Goal: Information Seeking & Learning: Learn about a topic

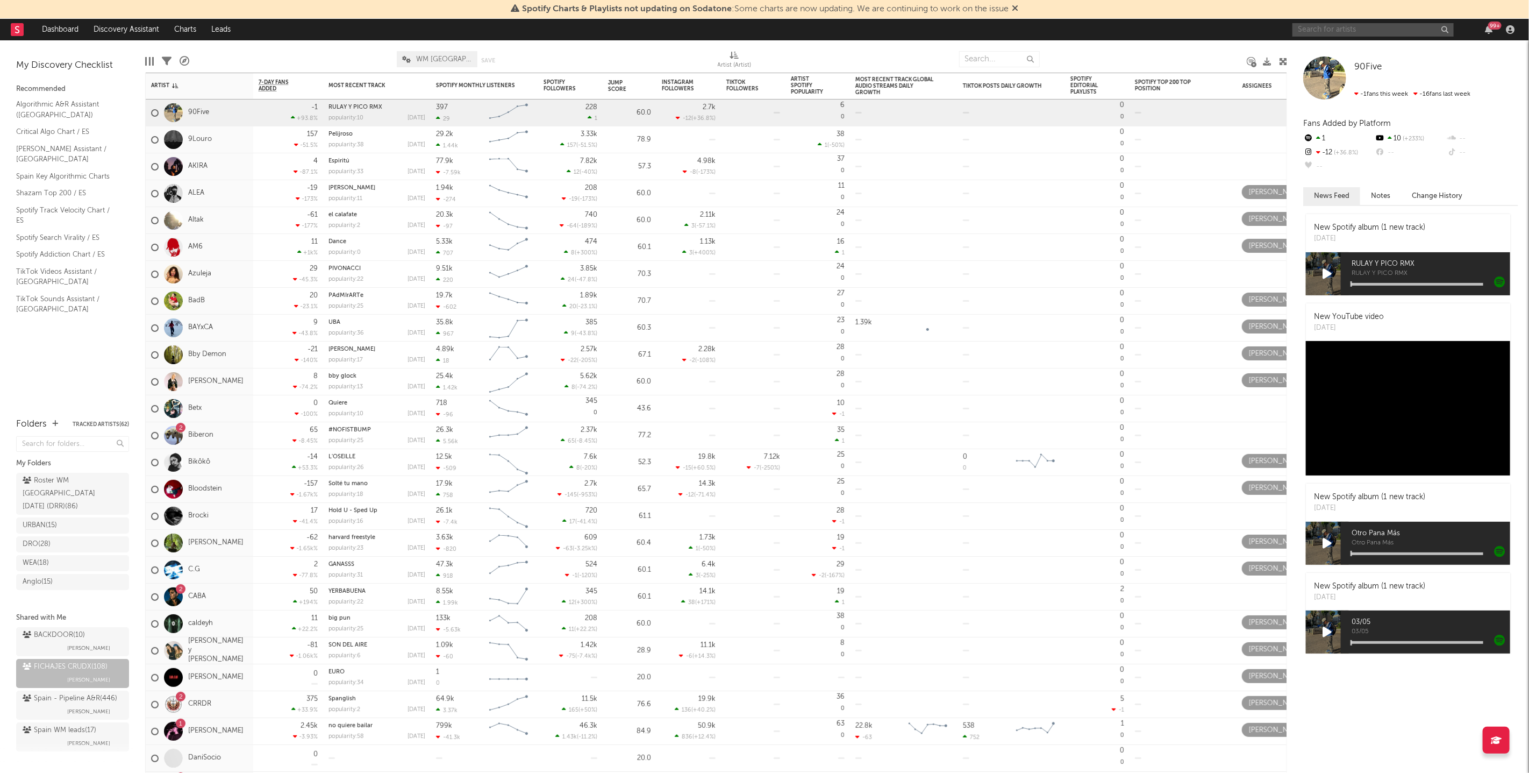
click at [1311, 30] on input "text" at bounding box center [1373, 29] width 161 height 13
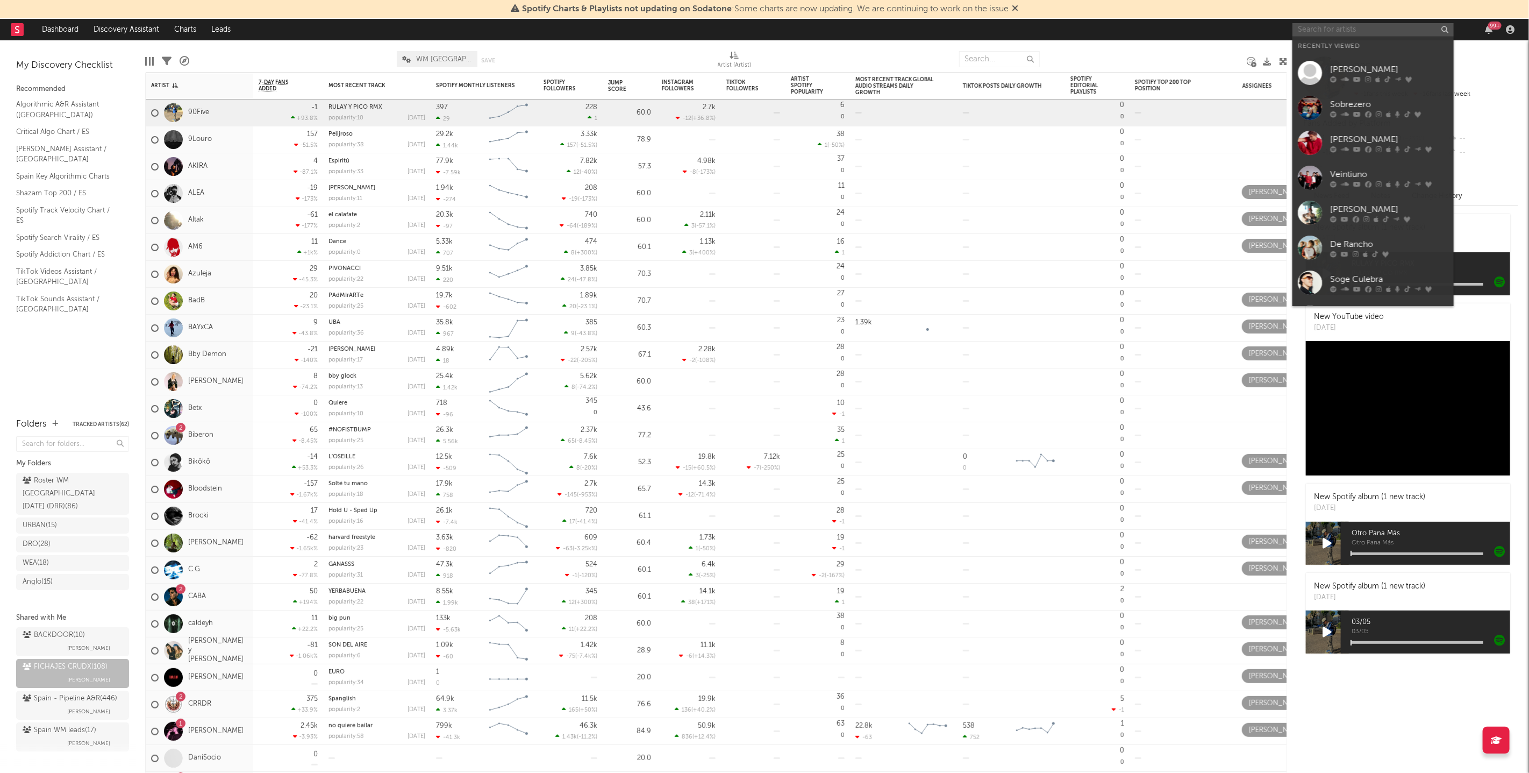
type input "l"
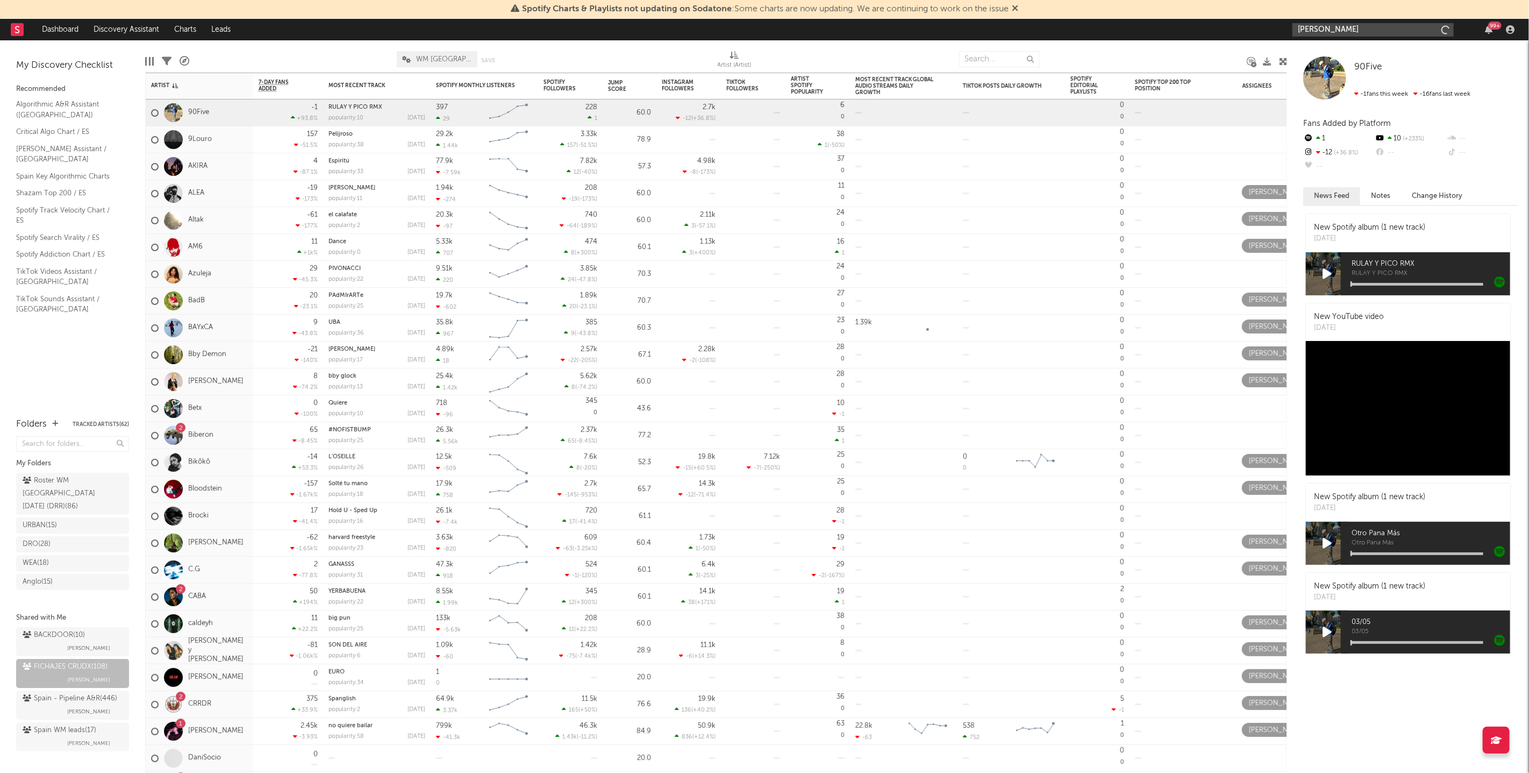
type input "[PERSON_NAME]"
click at [1360, 33] on input "[PERSON_NAME]" at bounding box center [1373, 29] width 161 height 13
click at [1359, 43] on link "[PERSON_NAME]" at bounding box center [1373, 54] width 161 height 35
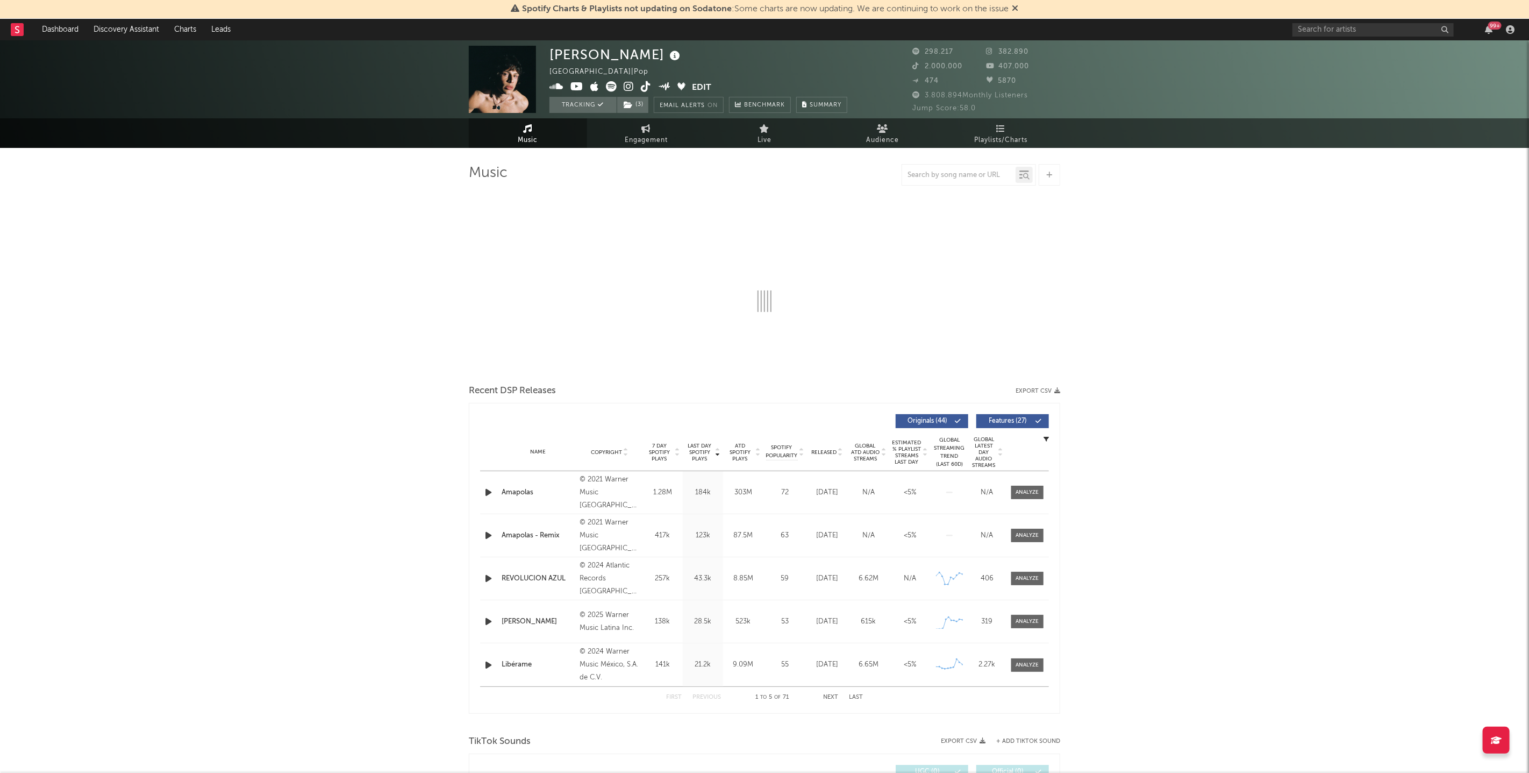
select select "6m"
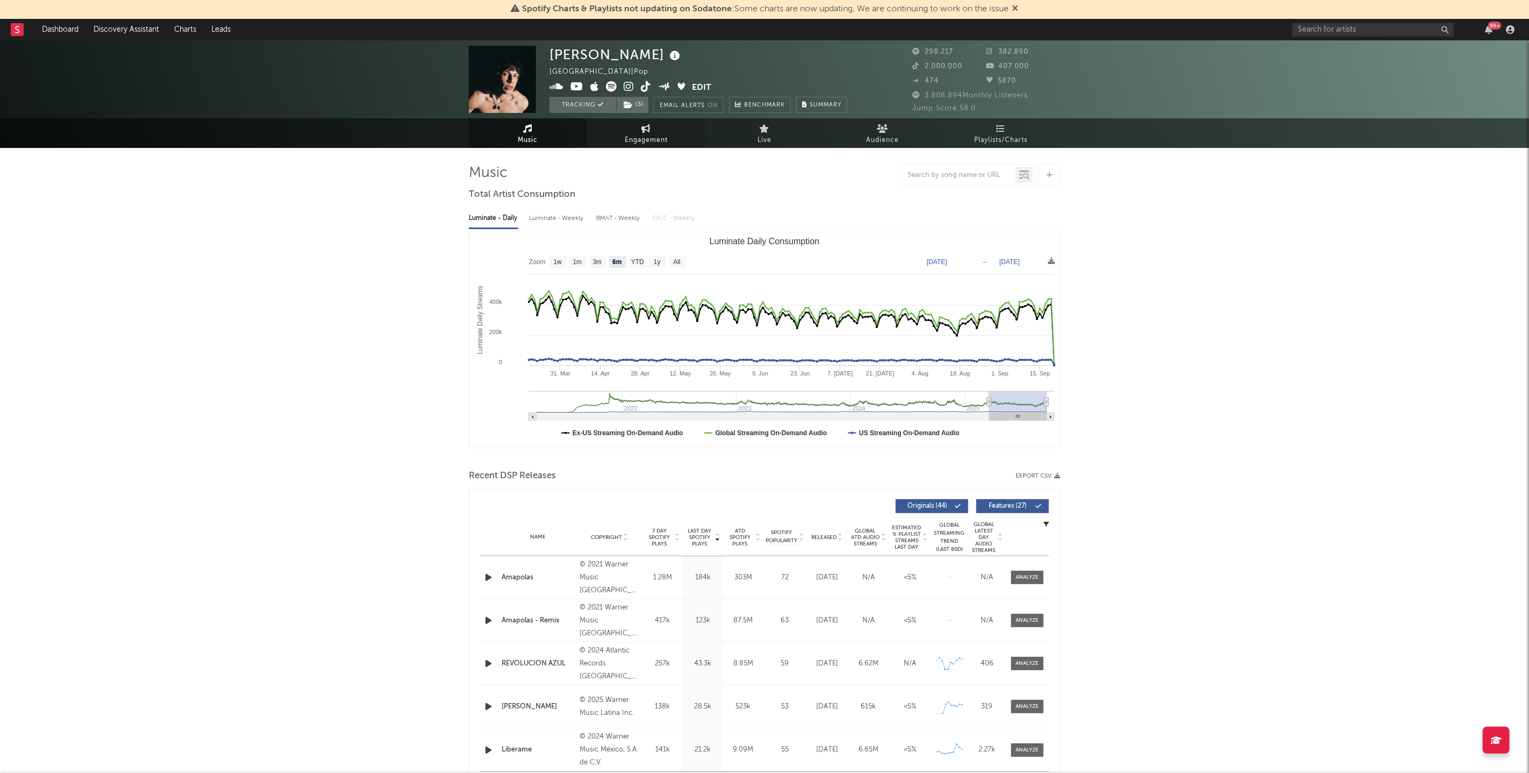
click at [661, 139] on span "Engagement" at bounding box center [646, 140] width 43 height 13
select select "1w"
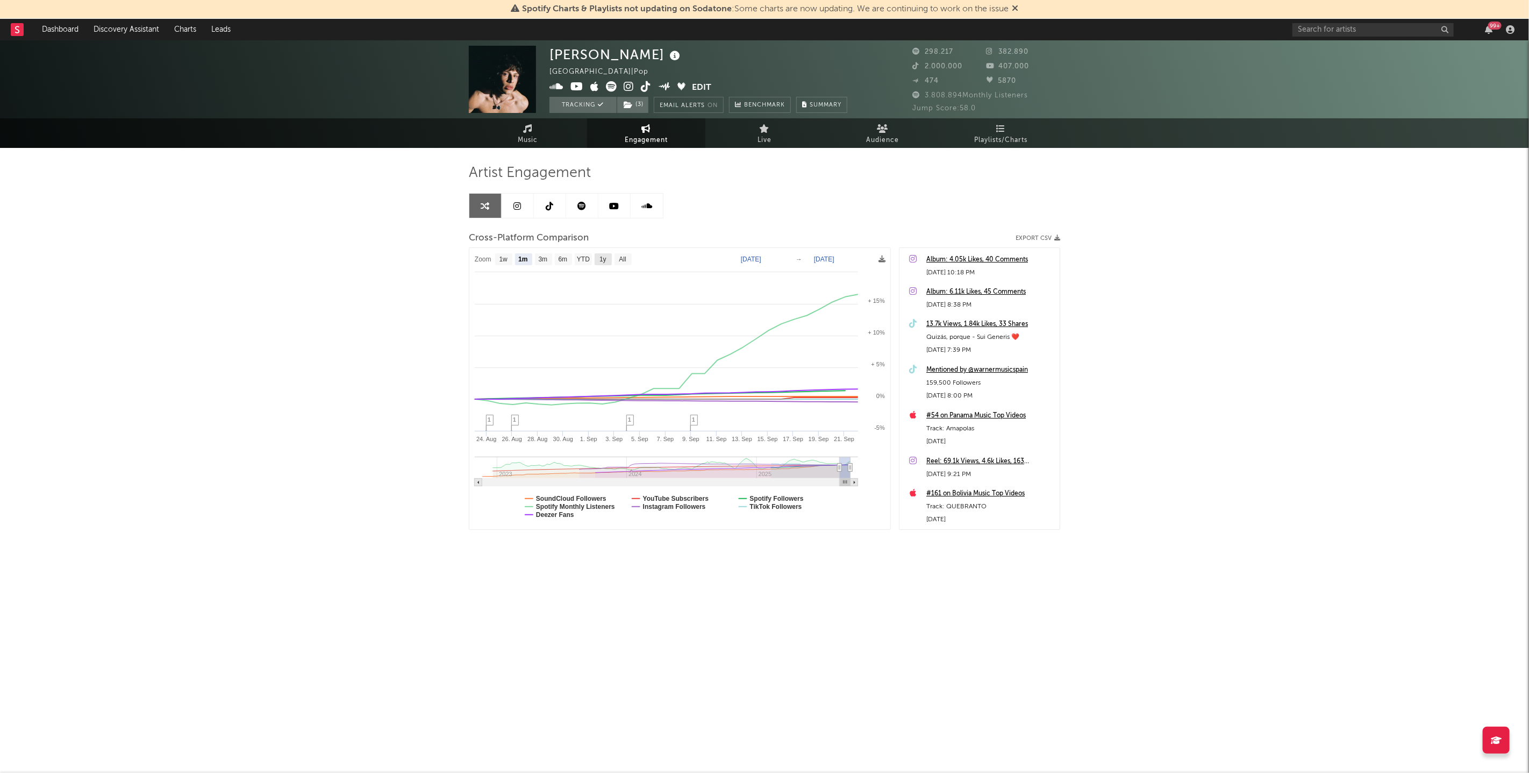
click at [605, 260] on text "1y" at bounding box center [603, 260] width 7 height 8
select select "1y"
type input "[DATE]"
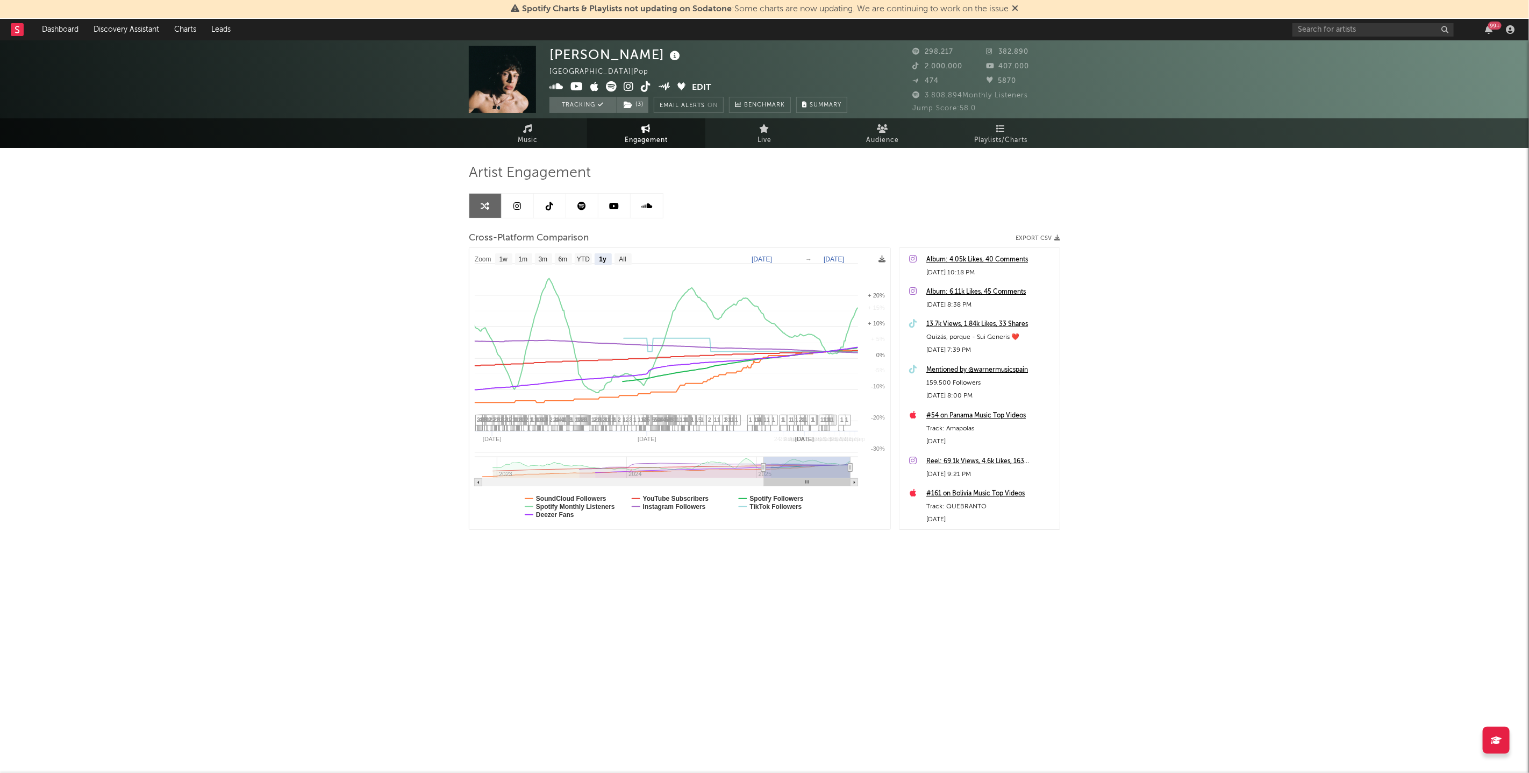
select select "1y"
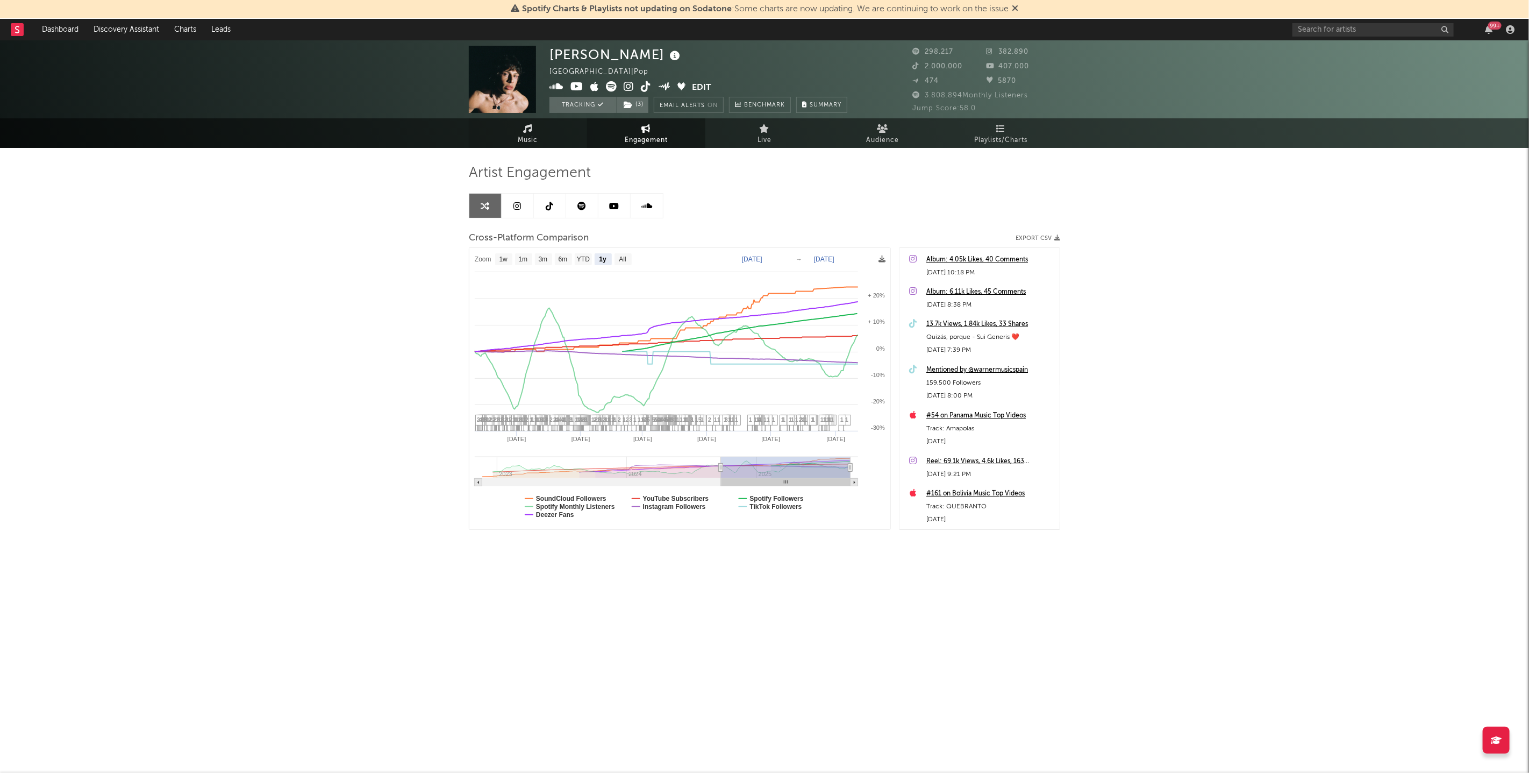
click at [537, 127] on link "Music" at bounding box center [528, 133] width 118 height 30
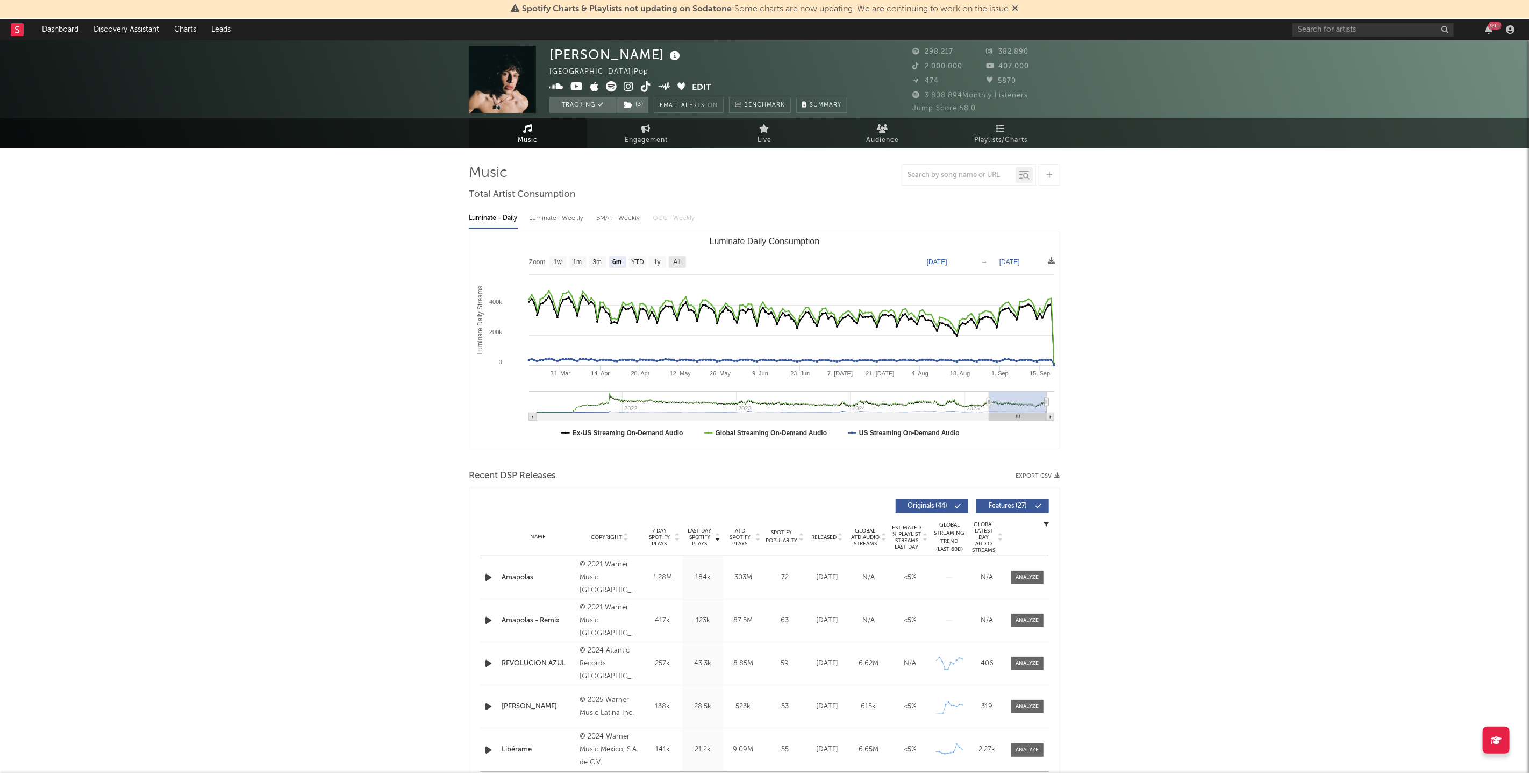
click at [671, 262] on rect "Luminate Daily Consumption" at bounding box center [677, 262] width 17 height 12
select select "All"
type input "[DATE]"
